Goal: Task Accomplishment & Management: Manage account settings

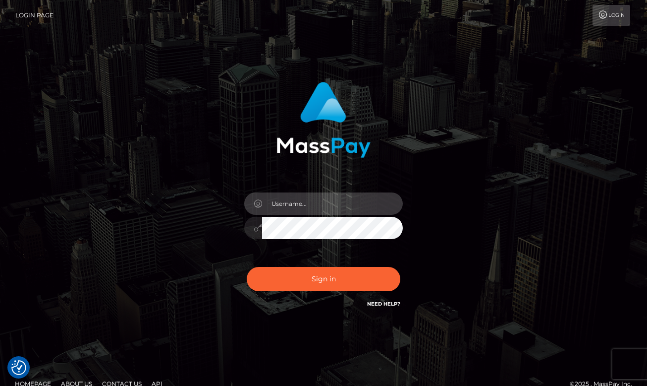
click at [315, 208] on input "text" at bounding box center [332, 203] width 141 height 22
type input "[PERSON_NAME]"
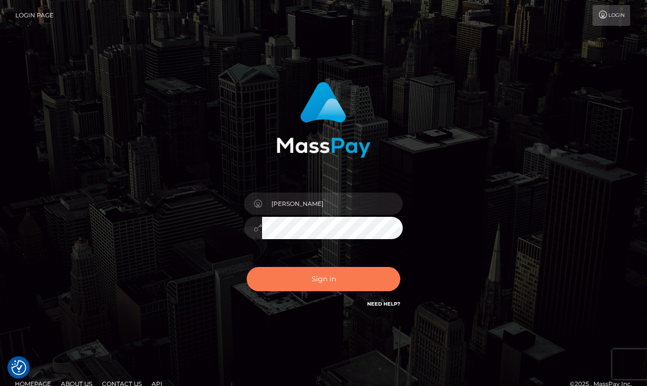
click at [345, 279] on button "Sign in" at bounding box center [324, 279] width 154 height 24
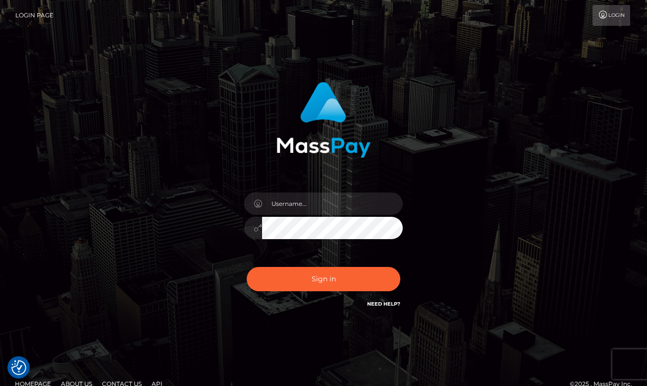
click at [309, 190] on div at bounding box center [323, 223] width 173 height 76
click at [311, 210] on input "text" at bounding box center [332, 203] width 141 height 22
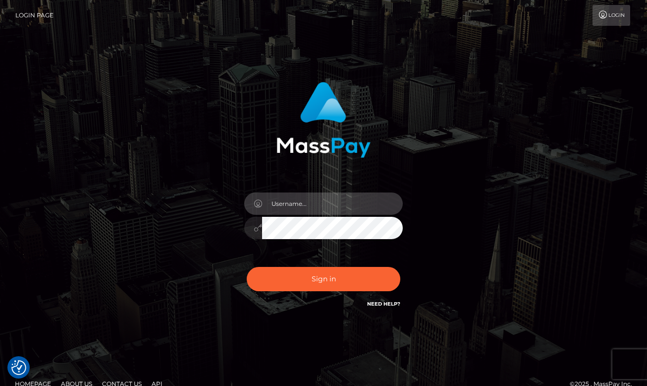
type input "[PERSON_NAME]"
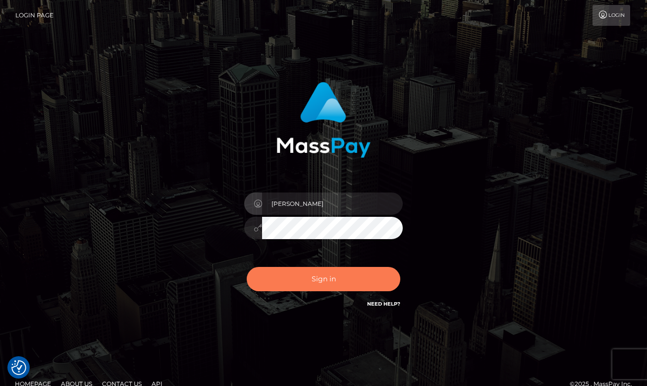
click at [352, 276] on button "Sign in" at bounding box center [324, 279] width 154 height 24
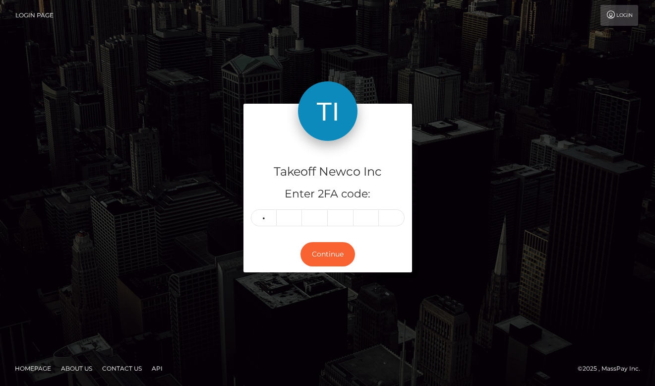
type input "2"
type input "8"
type input "1"
type input "6"
type input "5"
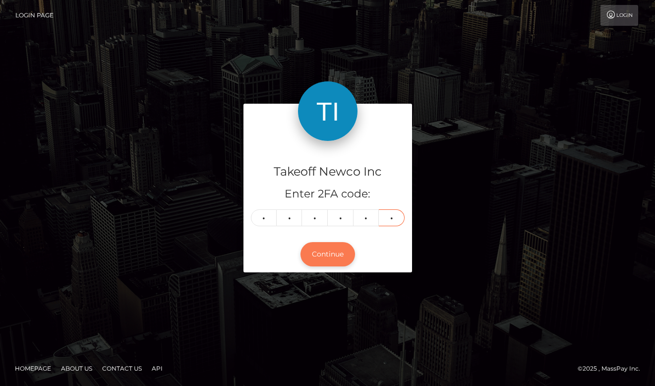
type input "8"
click at [343, 254] on button "Continue" at bounding box center [327, 254] width 55 height 24
